Goal: Navigation & Orientation: Understand site structure

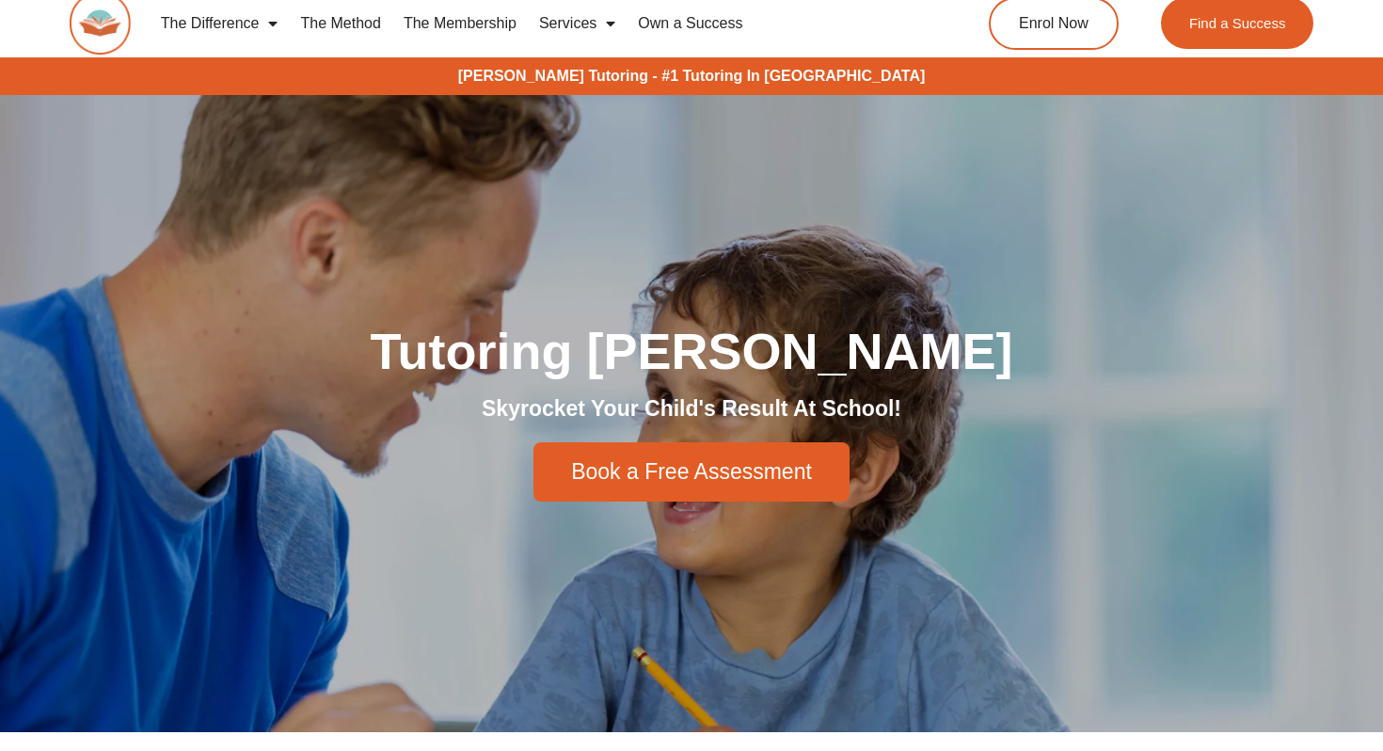
scroll to position [8, 0]
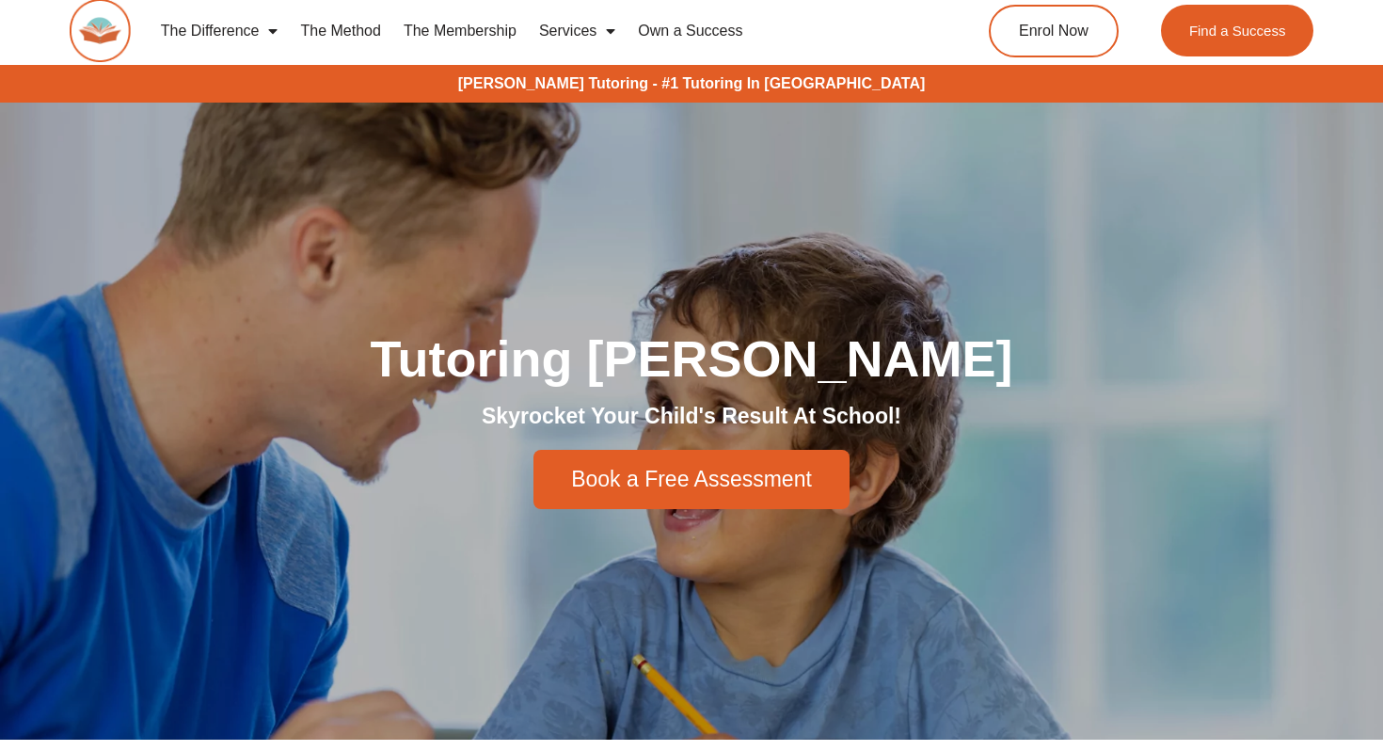
click at [238, 32] on link "The Difference" at bounding box center [220, 30] width 140 height 43
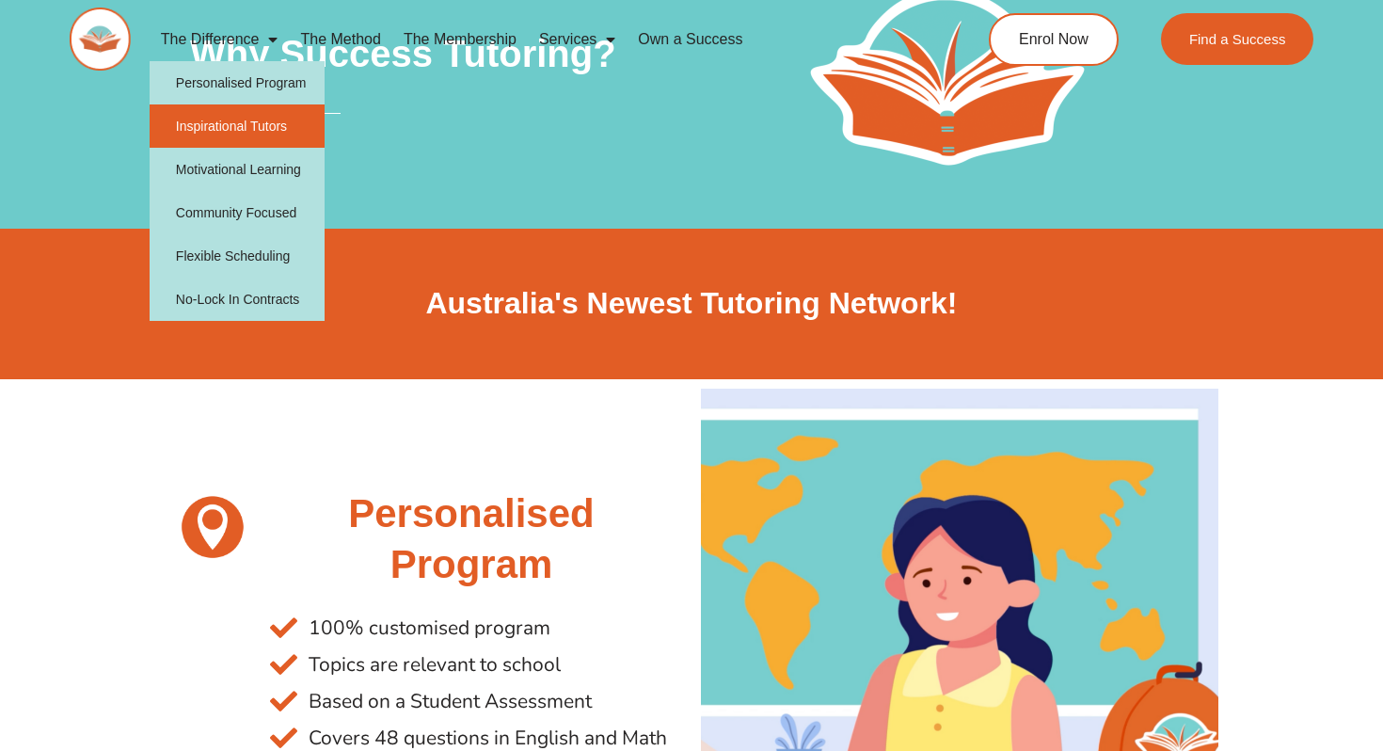
click at [244, 131] on link "Inspirational Tutors" at bounding box center [238, 125] width 176 height 43
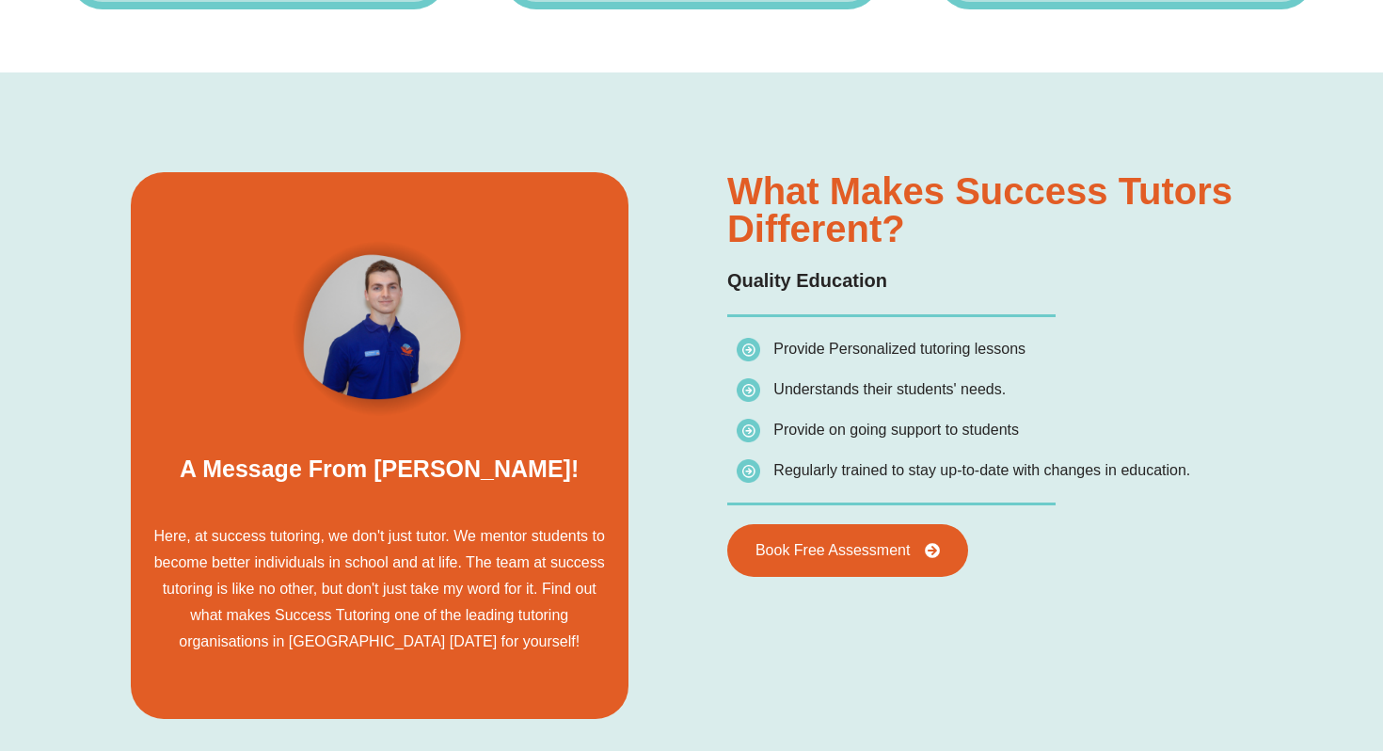
scroll to position [1182, 0]
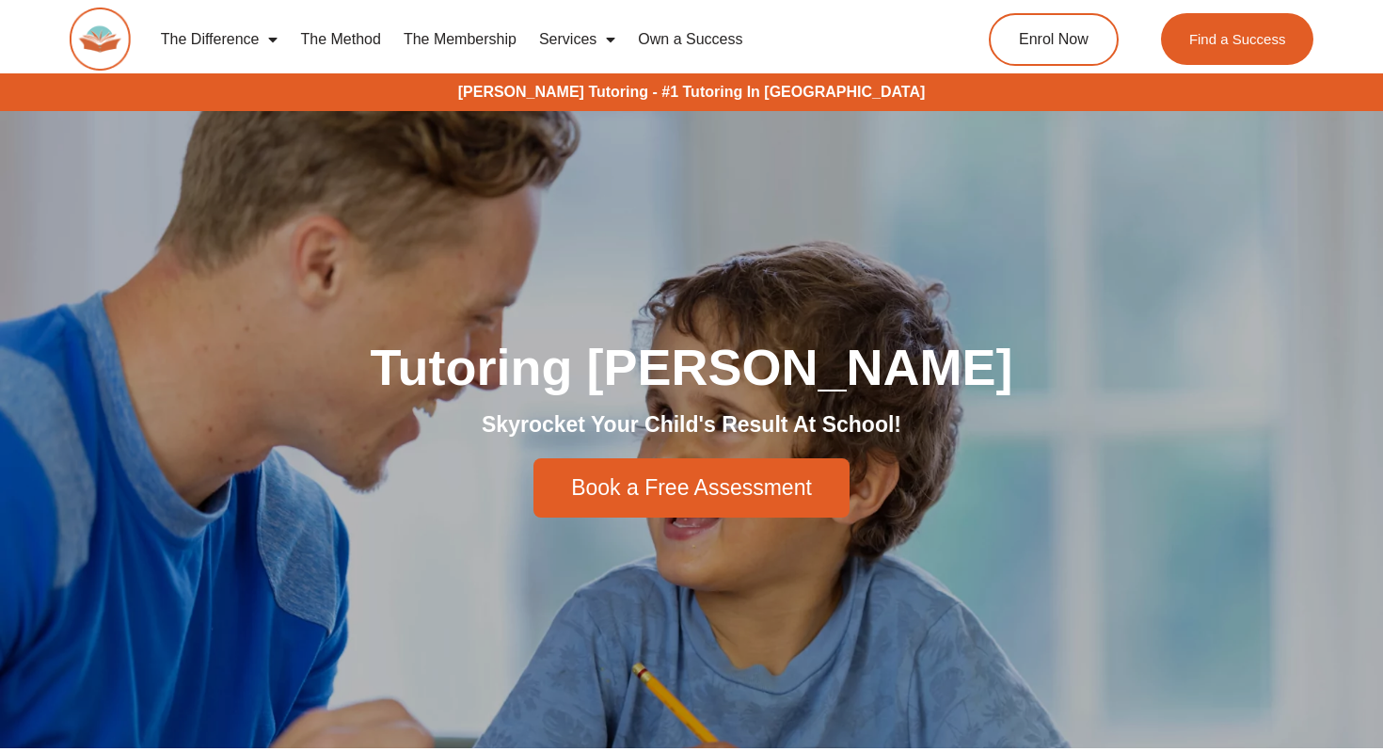
click at [112, 42] on img at bounding box center [100, 39] width 61 height 63
